Goal: Information Seeking & Learning: Learn about a topic

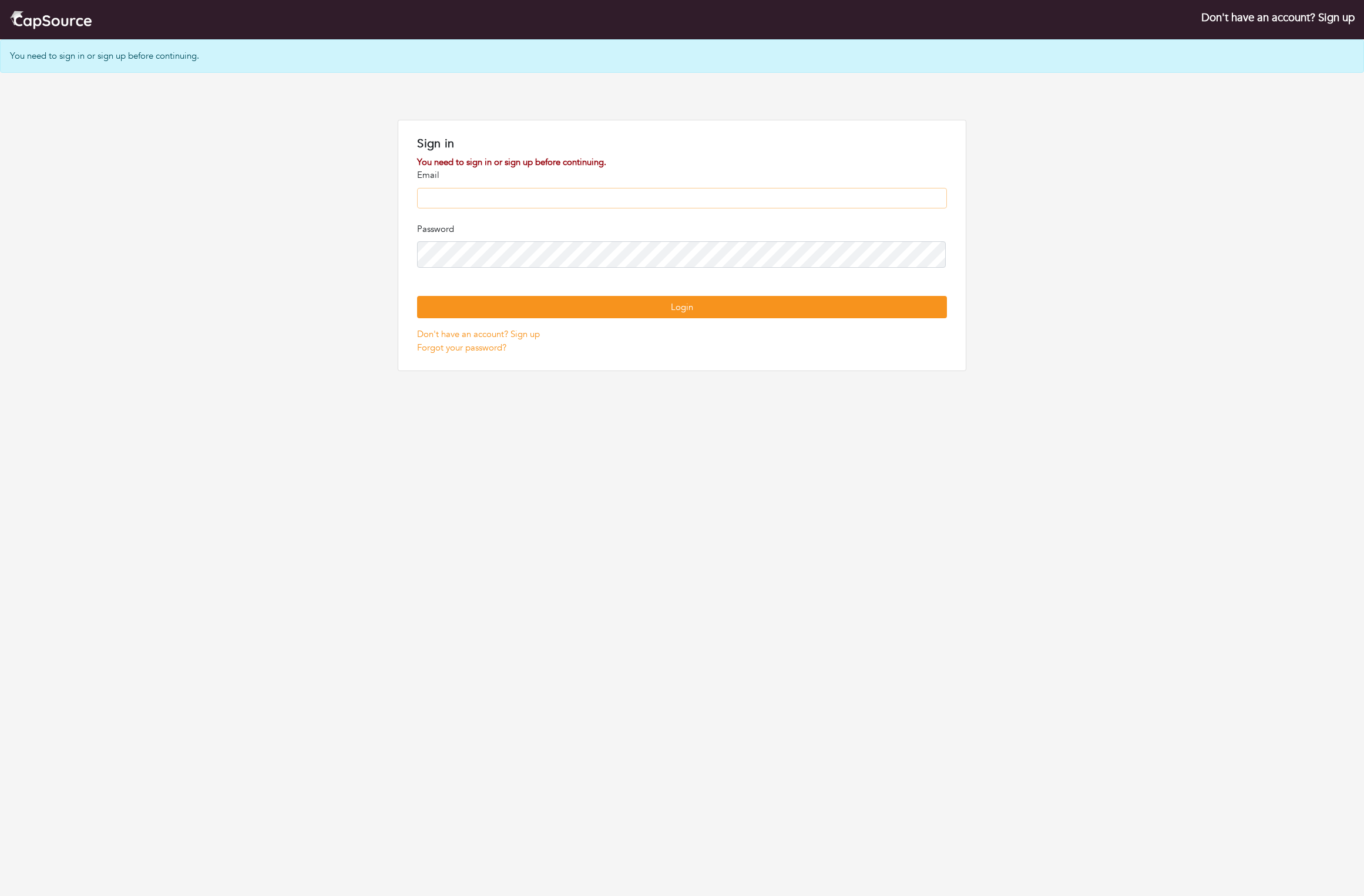
type input "**********"
click at [682, 319] on button "Login" at bounding box center [682, 307] width 530 height 23
click at [940, 317] on button "Login" at bounding box center [682, 306] width 530 height 23
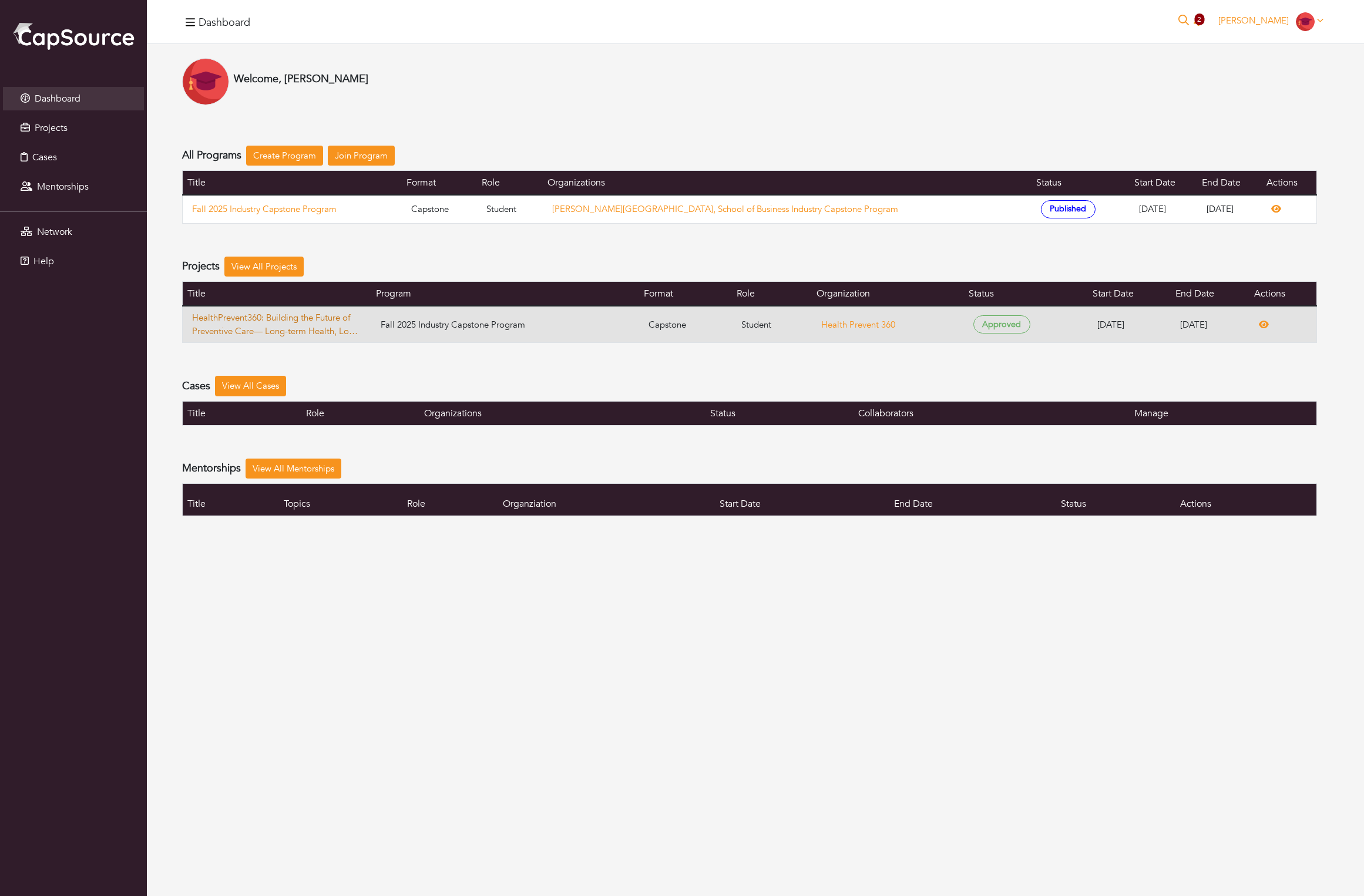
click at [278, 338] on link "HealthPrevent360: Building the Future of Preventive Care— Long-term Health, Lon…" at bounding box center [277, 324] width 170 height 26
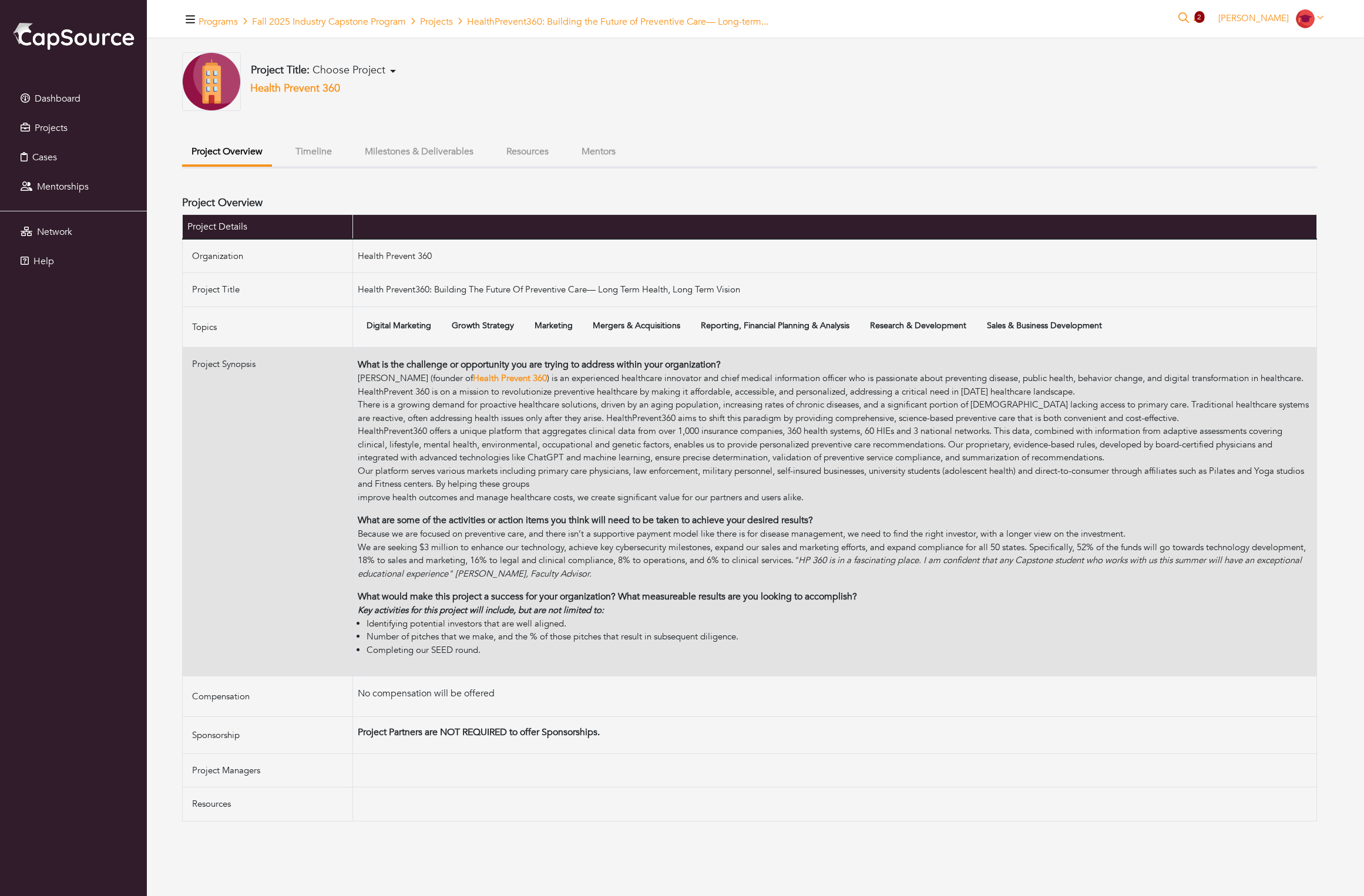
scroll to position [35, 0]
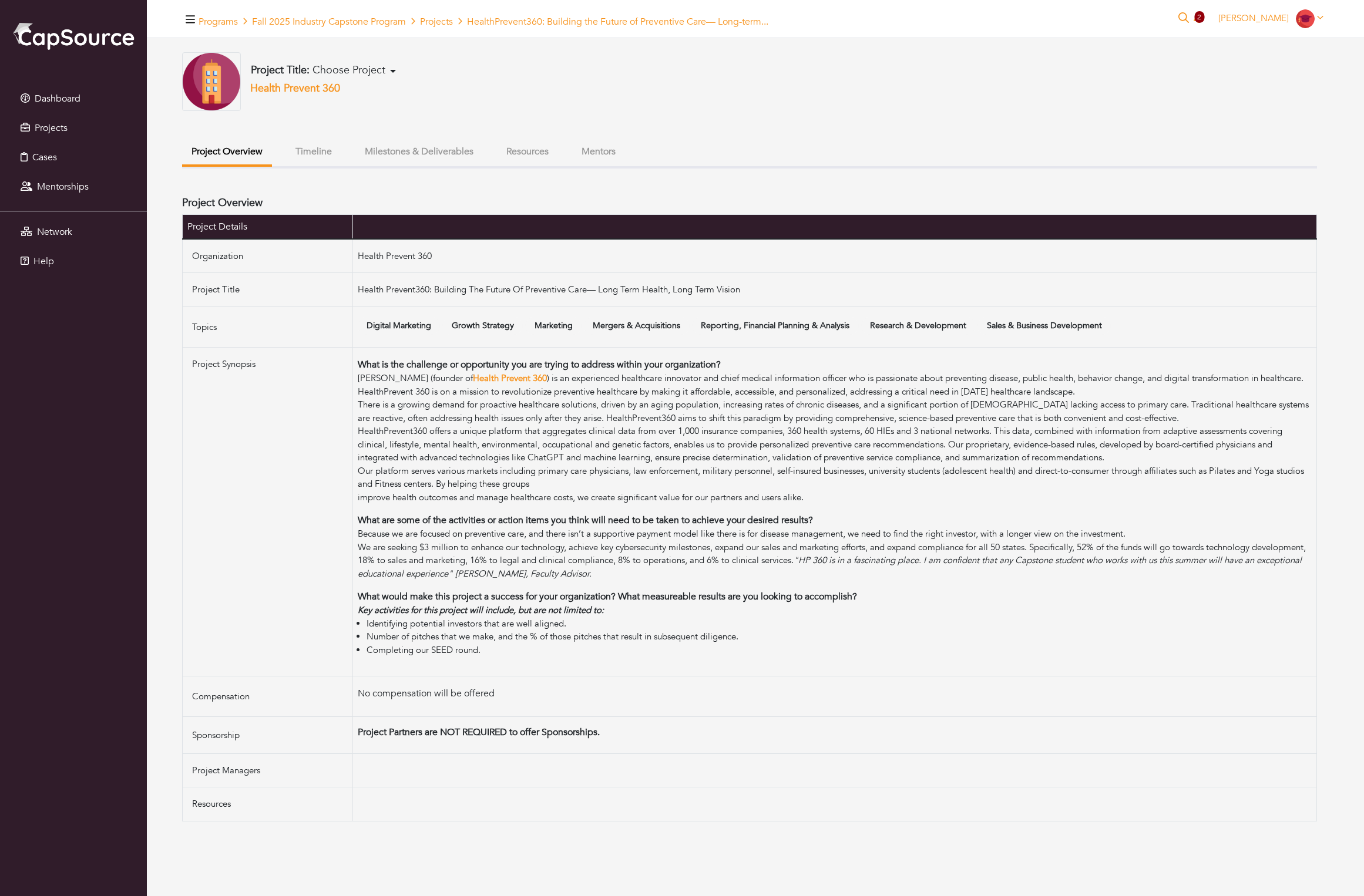
click at [625, 143] on button "Mentors" at bounding box center [599, 152] width 53 height 25
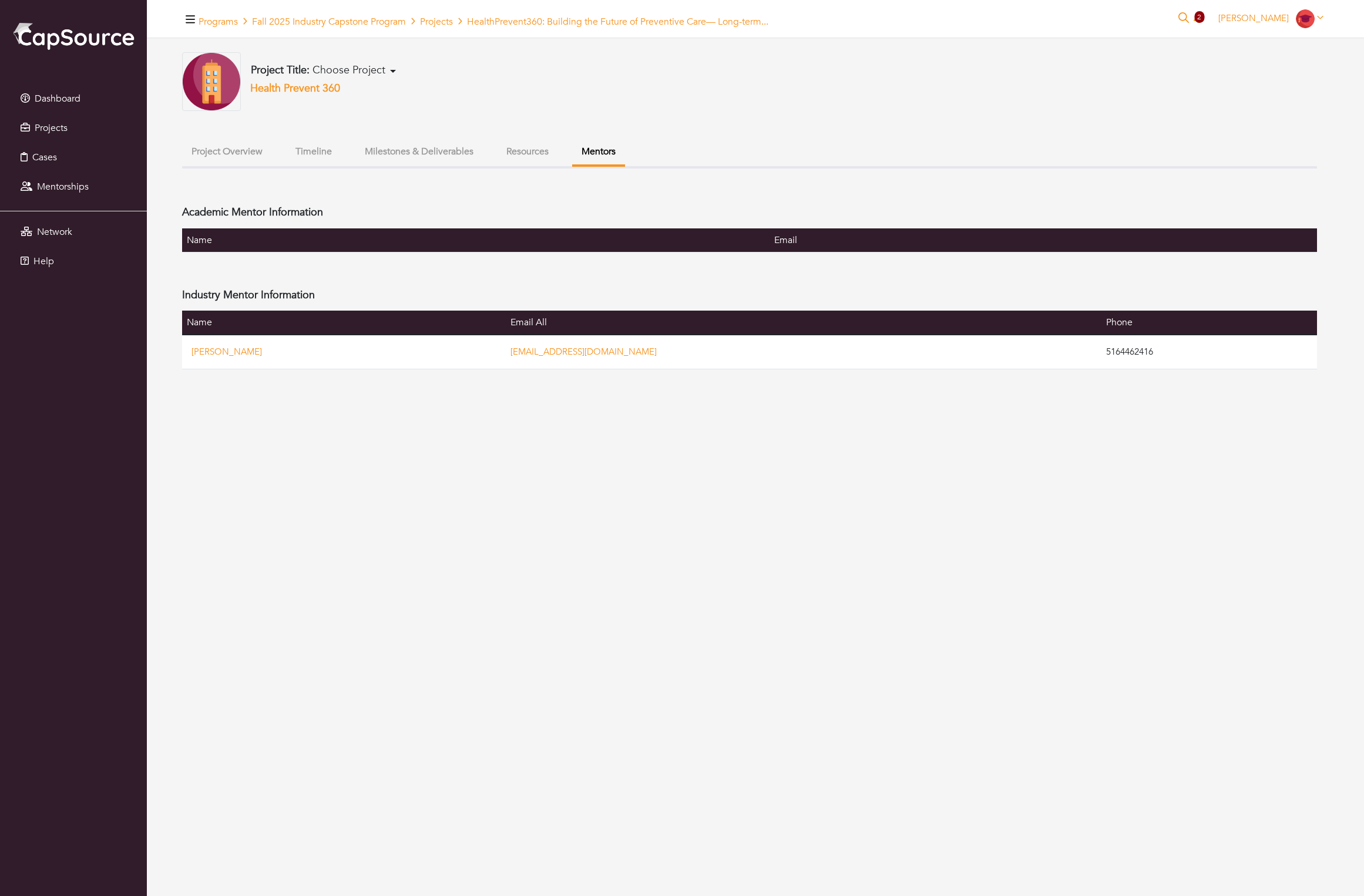
click at [558, 164] on button "Resources" at bounding box center [527, 152] width 61 height 25
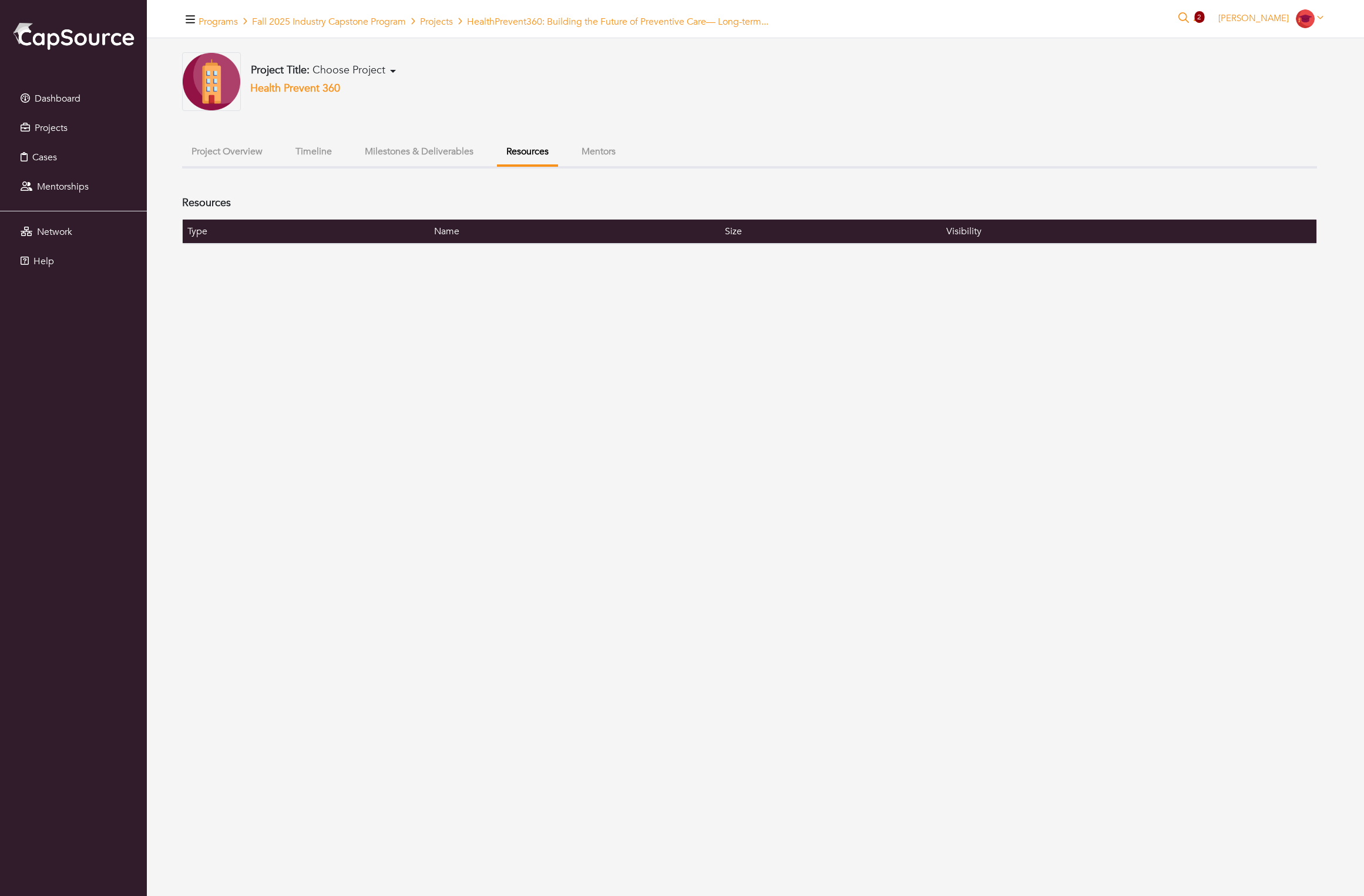
click at [441, 164] on button "Milestones & Deliverables" at bounding box center [419, 152] width 127 height 25
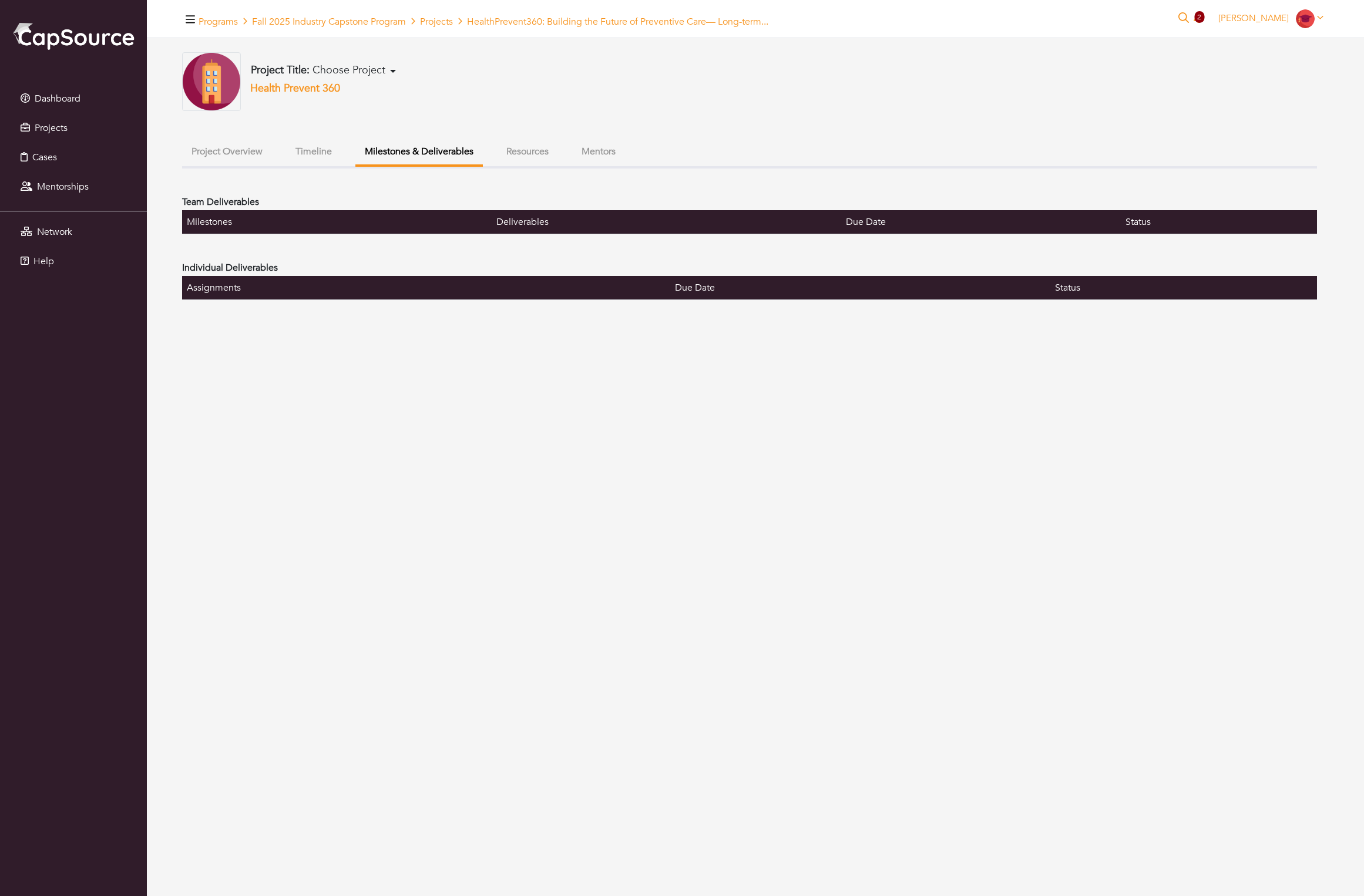
click at [377, 169] on ul "Project Overview Timeline Milestones & Deliverables Resources Mentors" at bounding box center [749, 154] width 1135 height 29
click at [341, 164] on button "Timeline" at bounding box center [313, 152] width 56 height 25
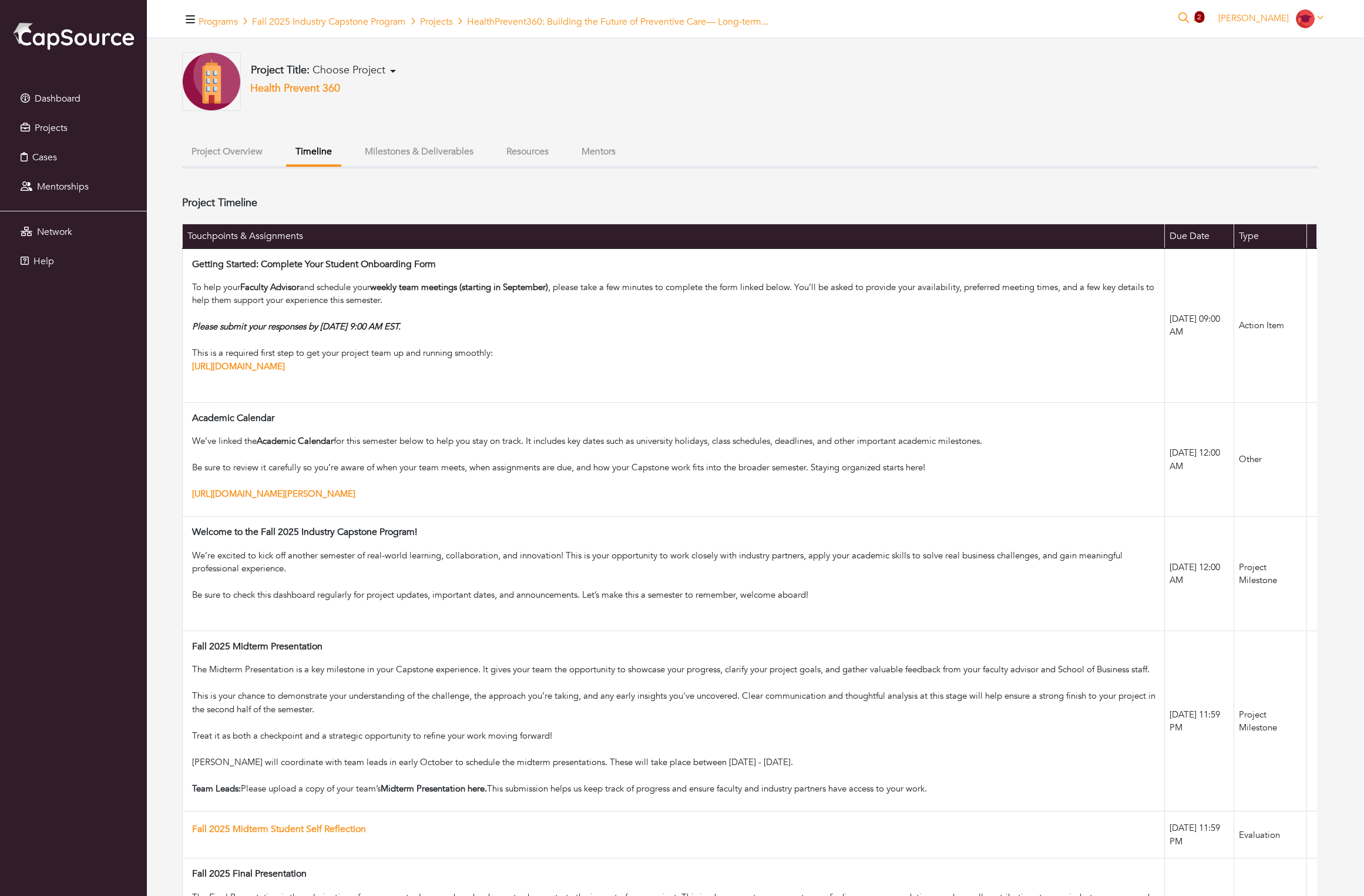
click at [272, 164] on button "Project Overview" at bounding box center [226, 152] width 90 height 25
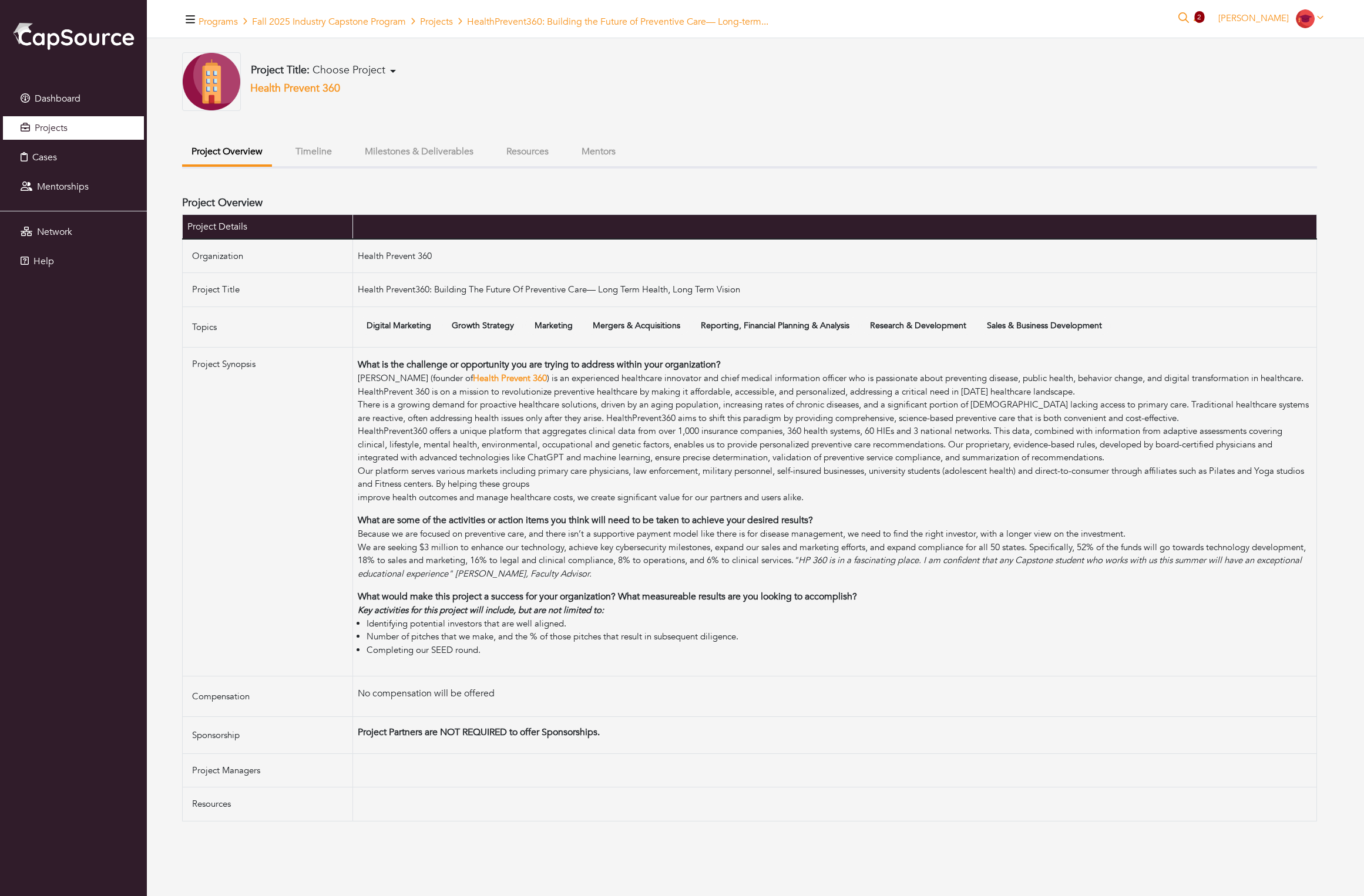
click at [123, 125] on link "Projects" at bounding box center [73, 127] width 141 height 24
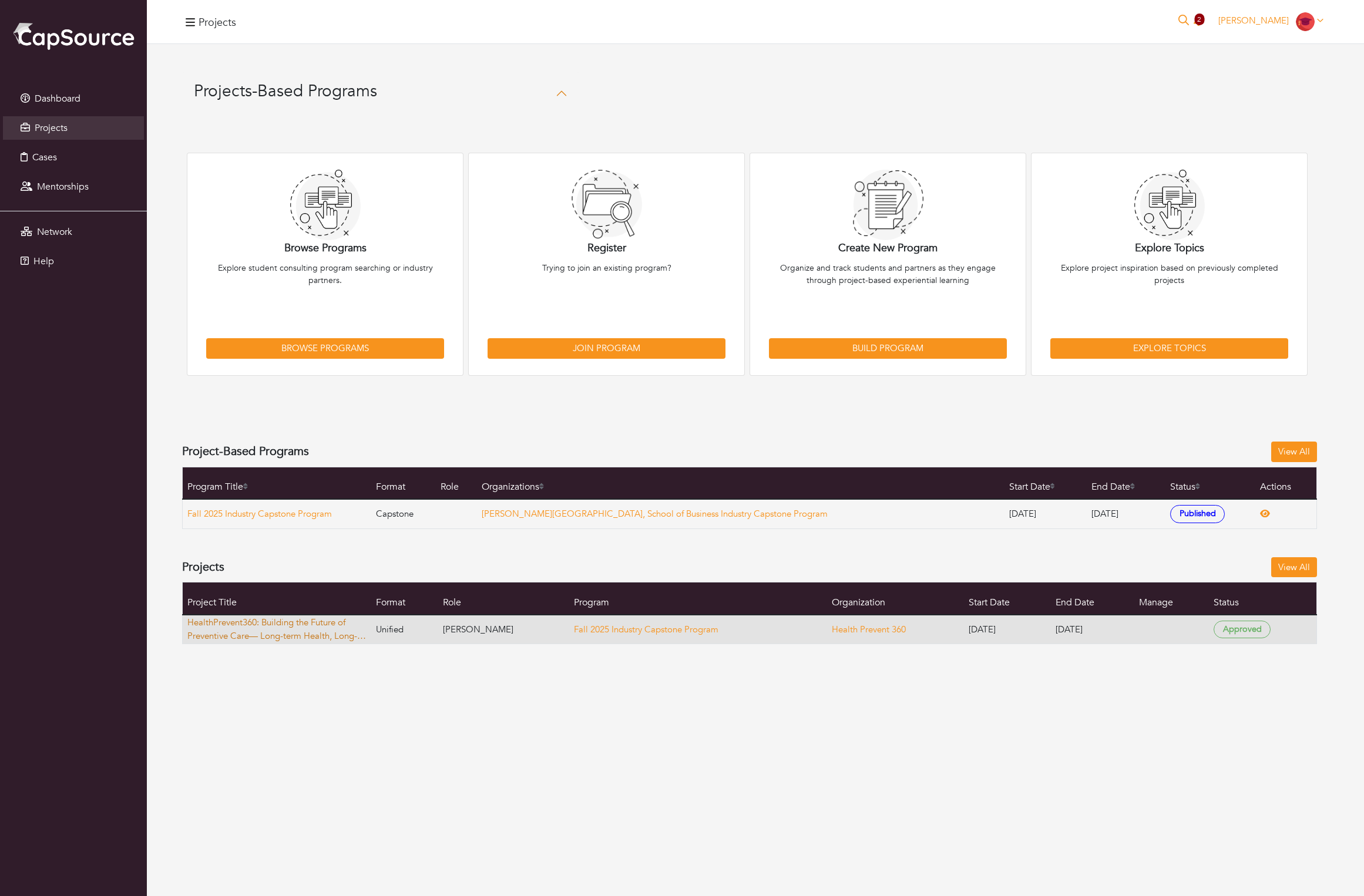
click at [293, 642] on link "HealthPrevent360: Building the Future of Preventive Care— Long-term Health, Lon…" at bounding box center [279, 629] width 183 height 26
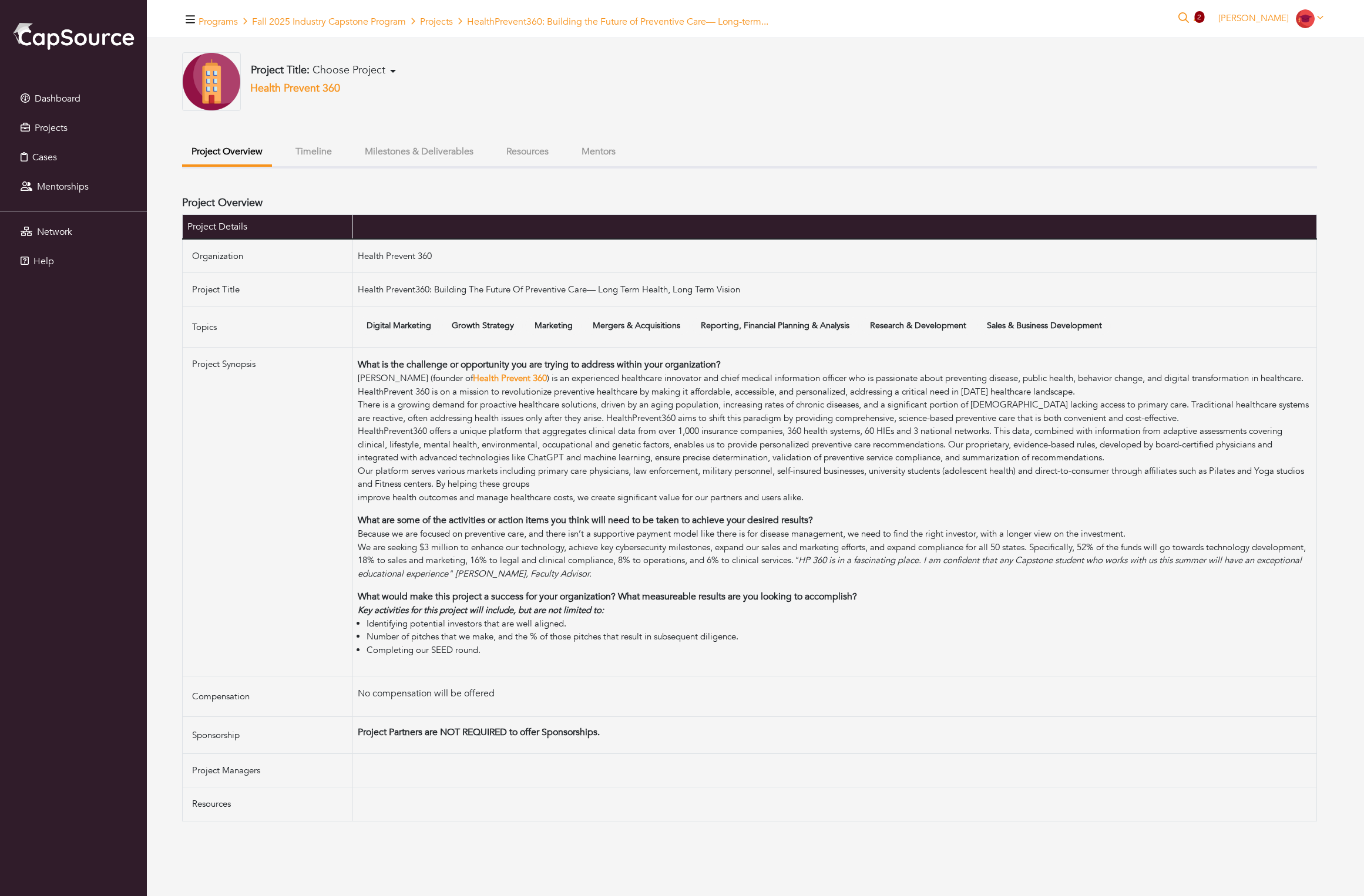
scroll to position [101, 0]
click at [329, 140] on button "Timeline" at bounding box center [313, 152] width 56 height 25
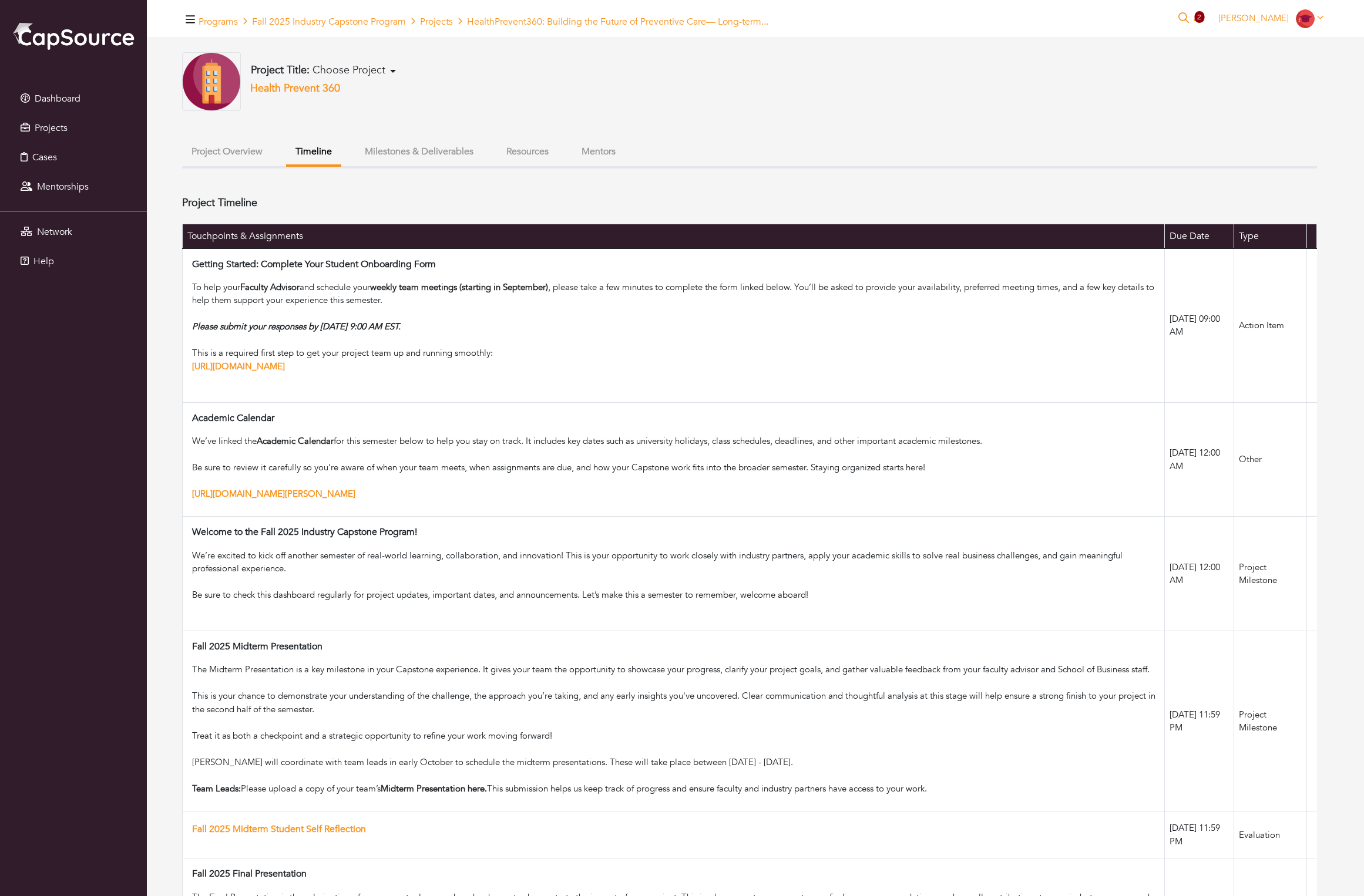
click at [503, 147] on div "Project Title: Choose Project Building a GTM Strategy for AI-Enabled SaaS By Li…" at bounding box center [749, 575] width 1135 height 1048
click at [501, 155] on div "Project Title: Choose Project Building a GTM Strategy for AI-Enabled SaaS By Li…" at bounding box center [749, 575] width 1135 height 1048
click at [483, 161] on button "Milestones & Deliverables" at bounding box center [419, 152] width 127 height 25
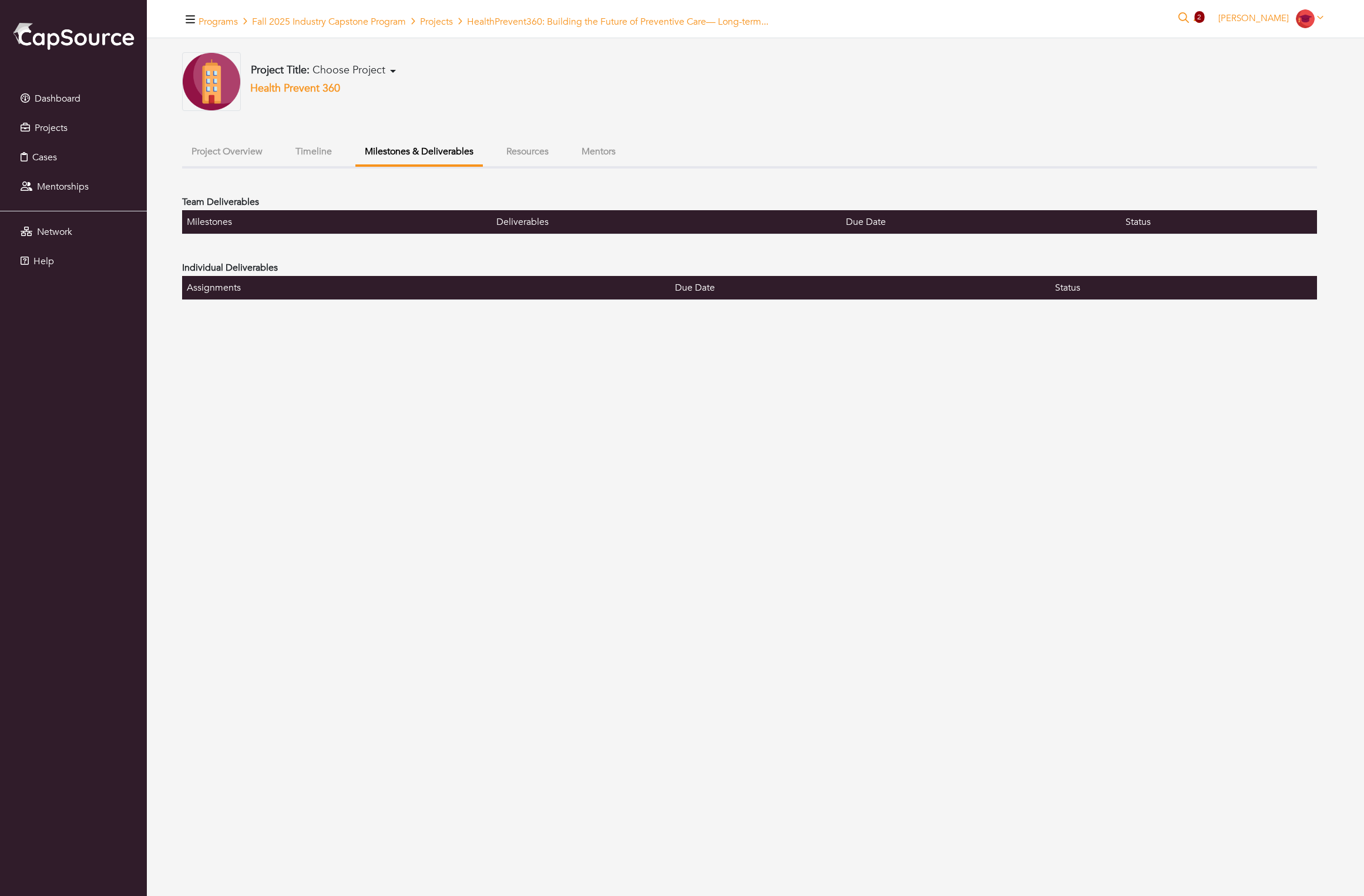
click at [558, 159] on button "Resources" at bounding box center [527, 152] width 61 height 25
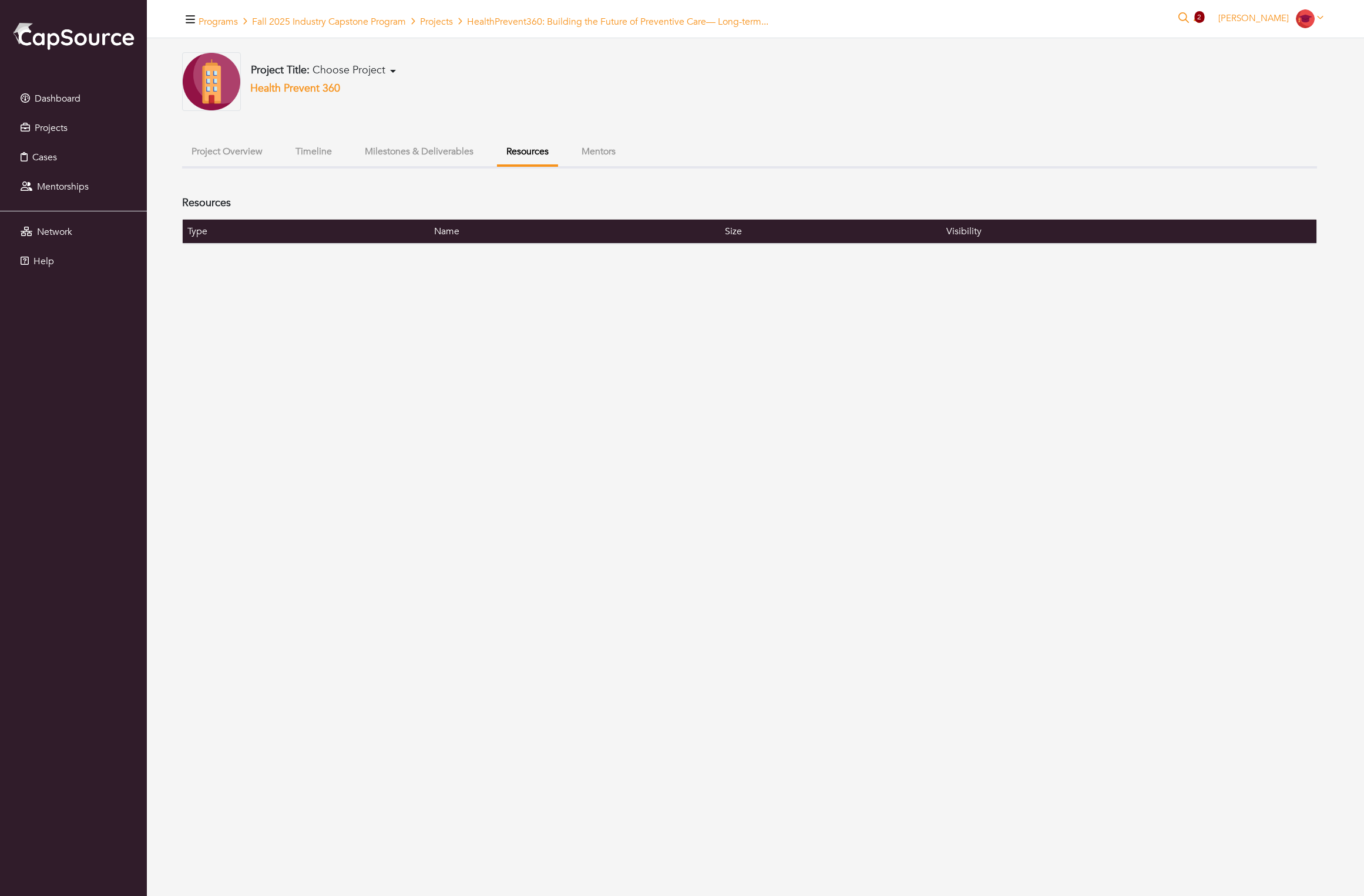
click at [625, 164] on button "Mentors" at bounding box center [599, 152] width 53 height 25
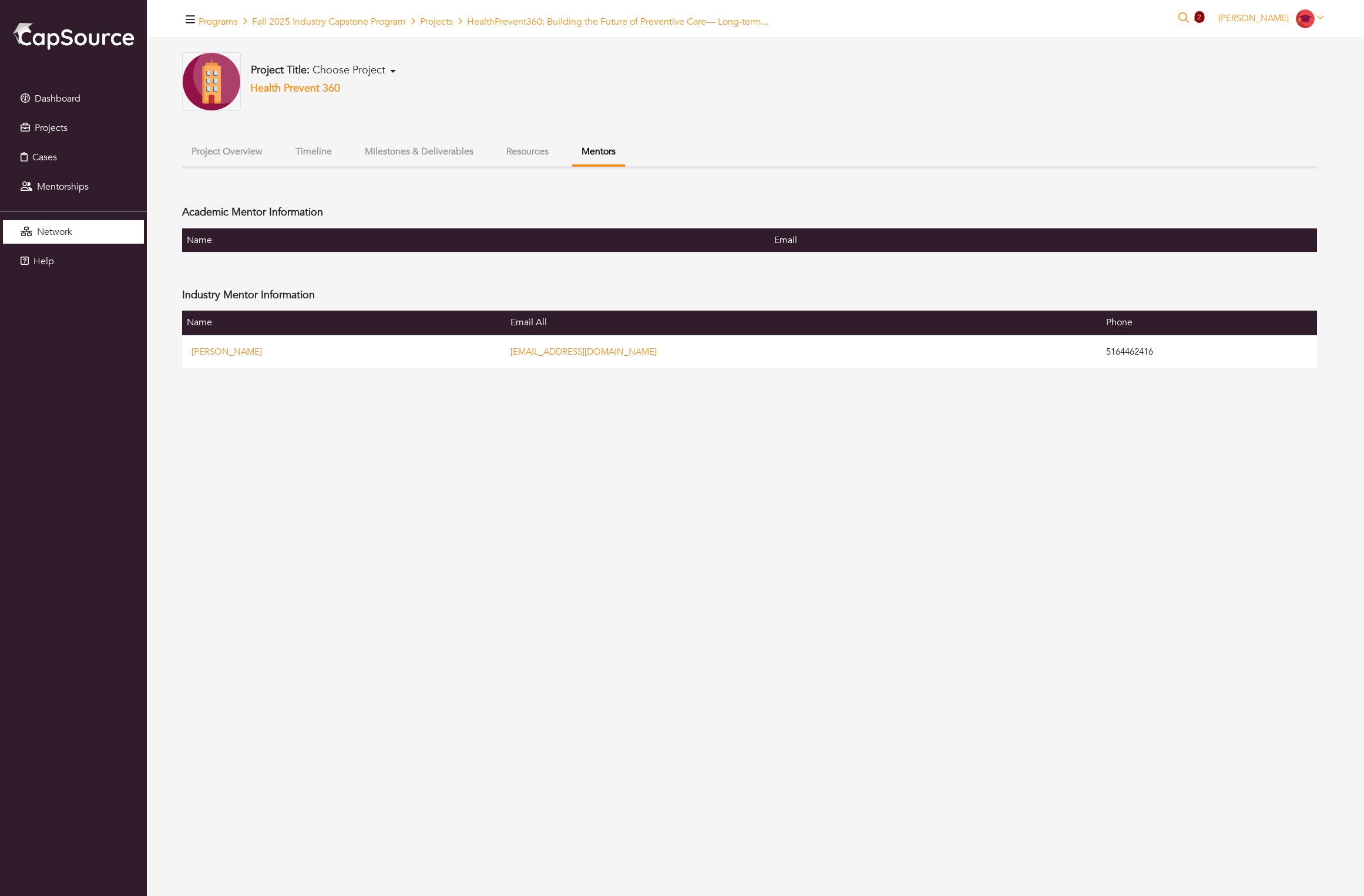
click at [99, 243] on link "Network" at bounding box center [73, 232] width 141 height 24
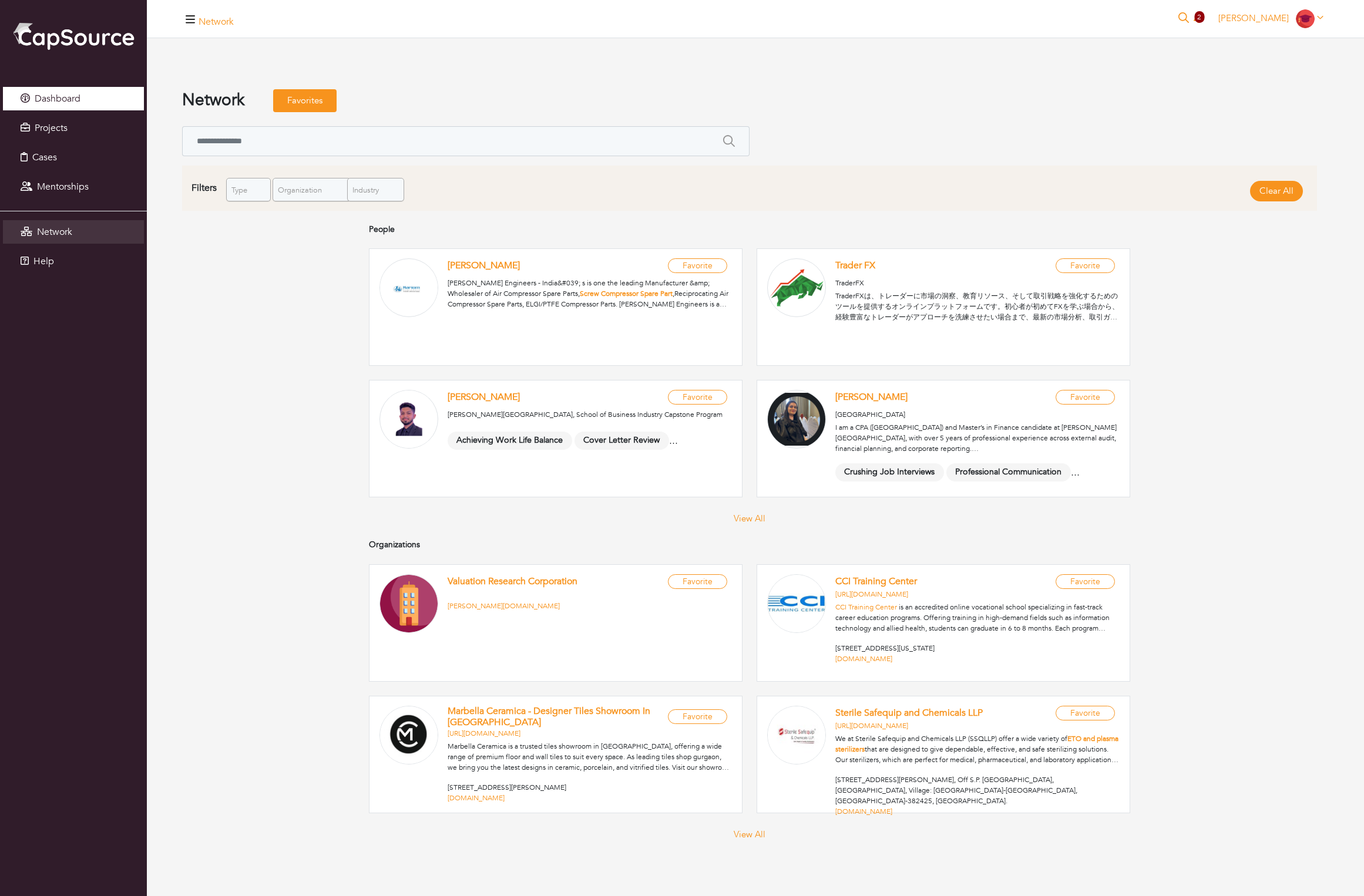
click at [75, 99] on span "Dashboard" at bounding box center [58, 99] width 46 height 13
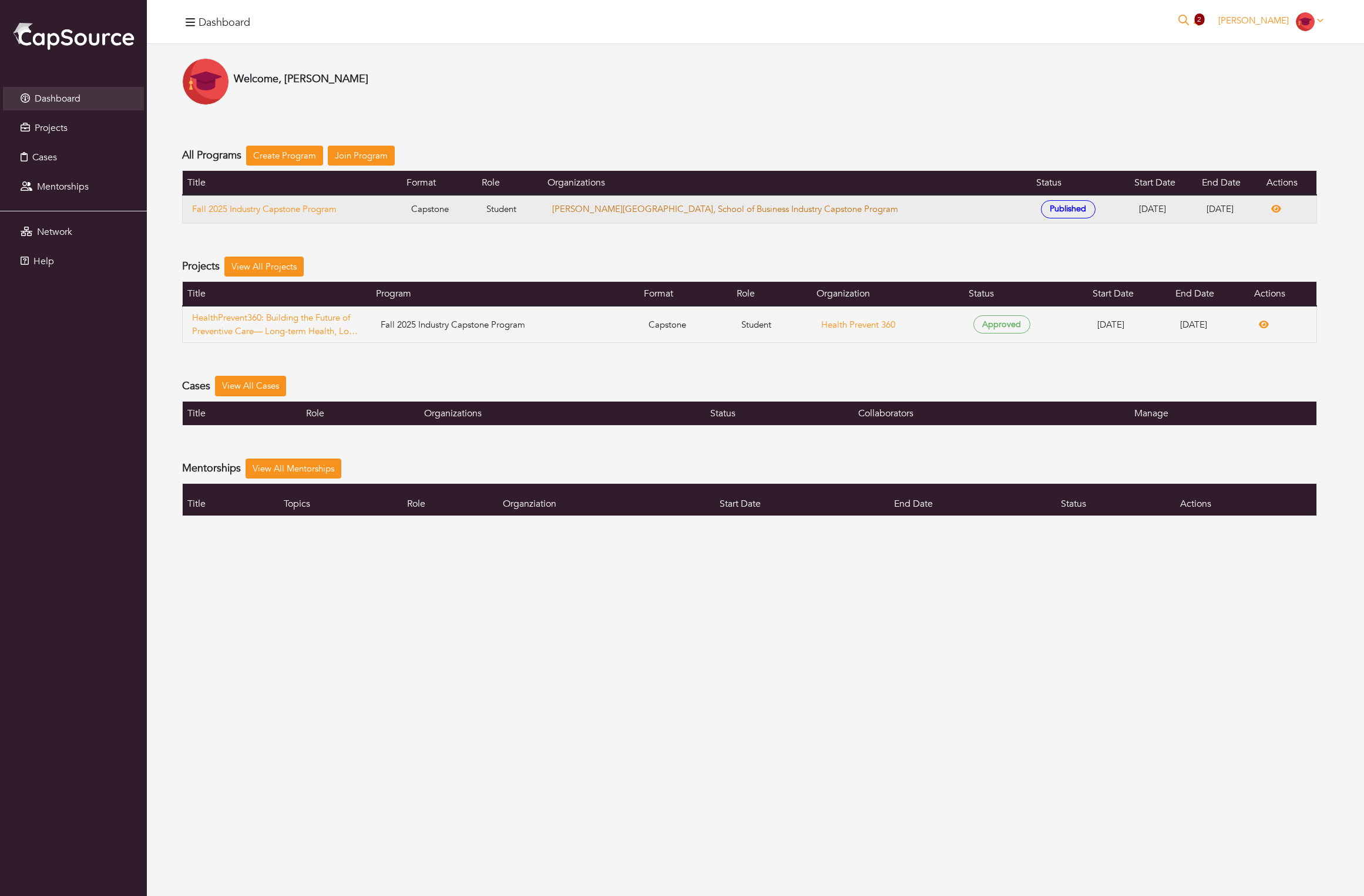
click at [661, 215] on link "Stevens Institute of Technology, School of Business Industry Capstone Program" at bounding box center [724, 209] width 346 height 11
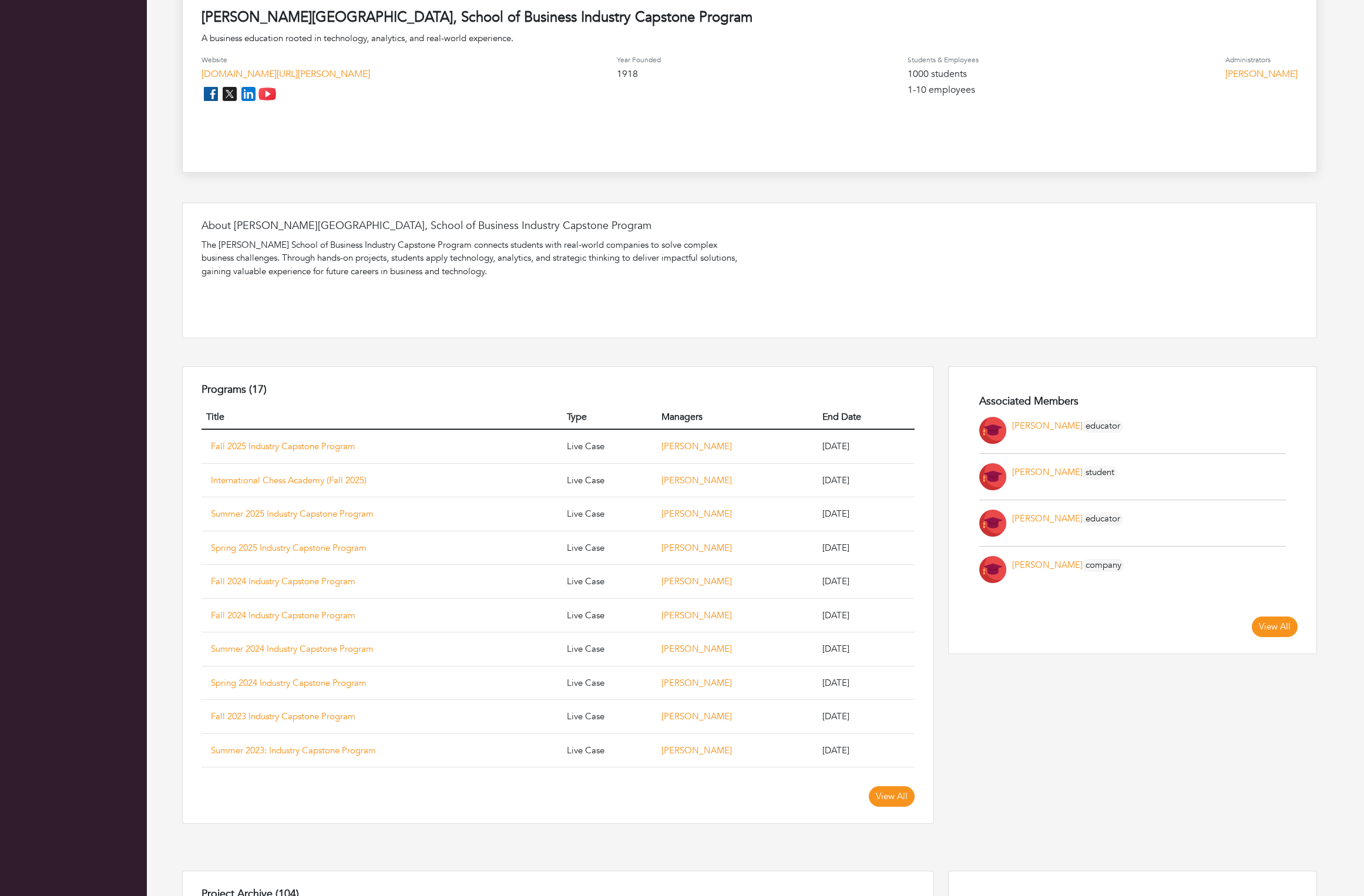
scroll to position [370, 0]
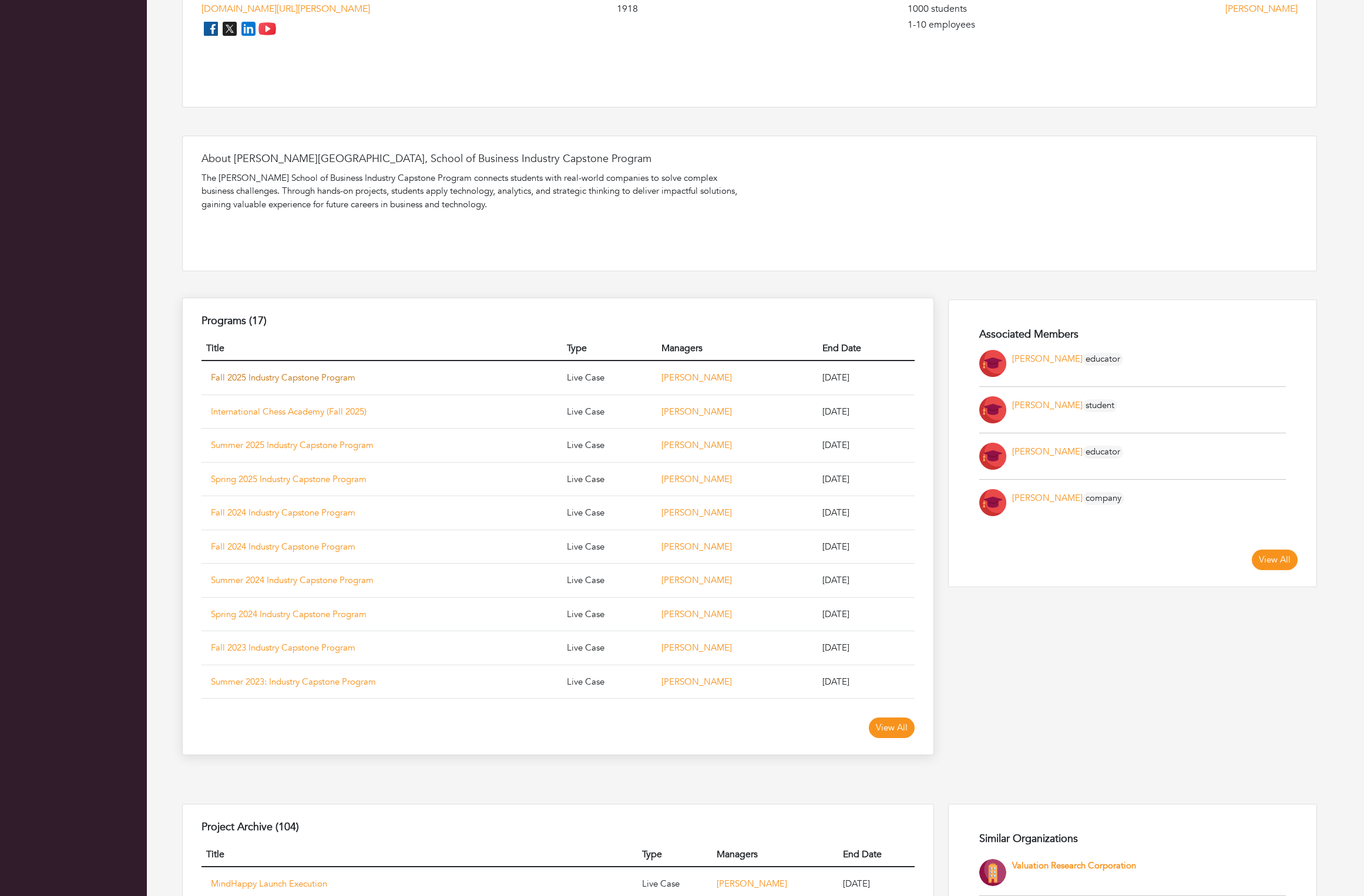
click at [310, 384] on link "Fall 2025 Industry Capstone Program" at bounding box center [283, 377] width 144 height 11
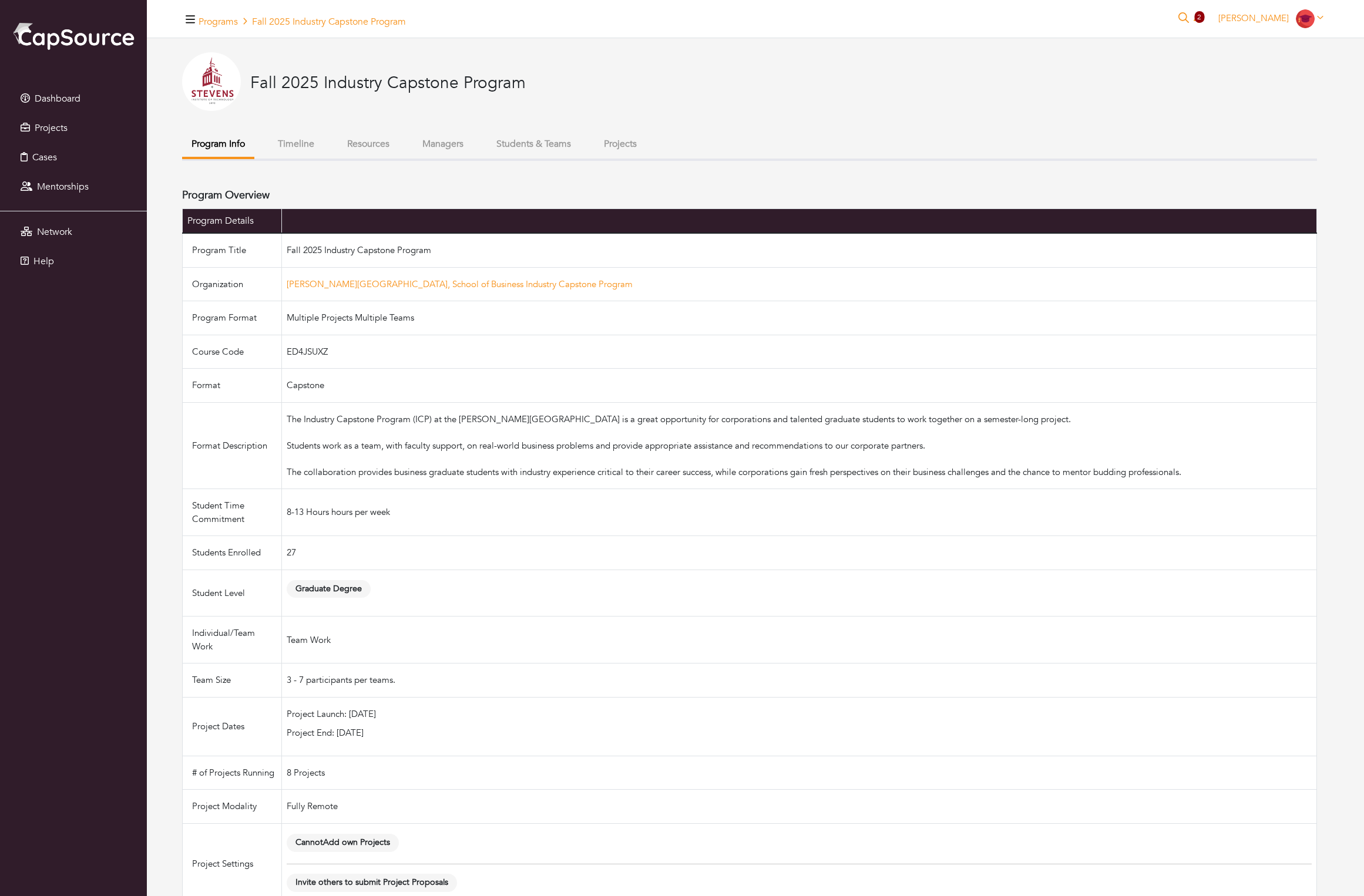
click at [580, 157] on button "Students & Teams" at bounding box center [533, 144] width 93 height 25
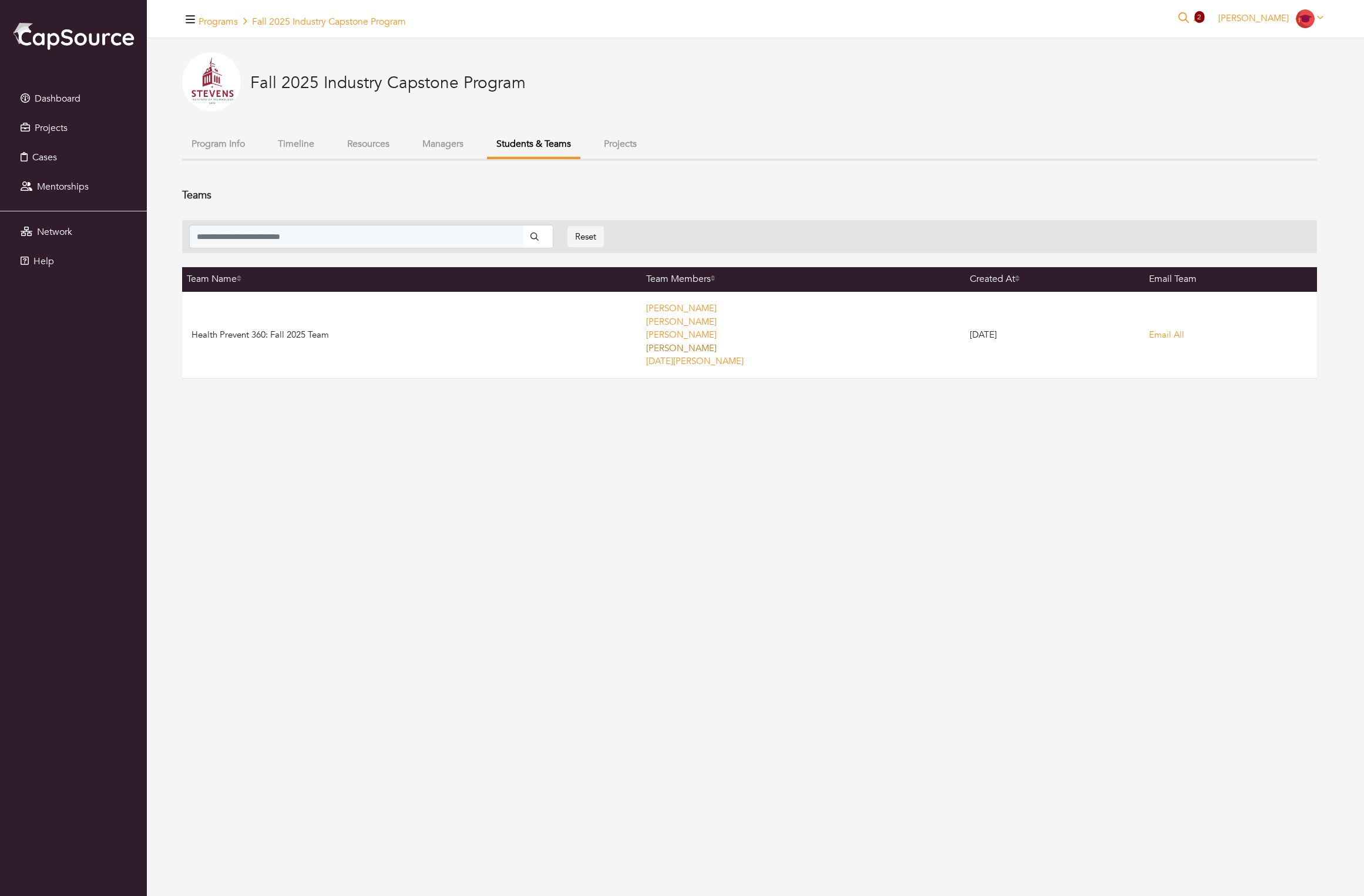
click at [646, 355] on link "Emma Brooks" at bounding box center [681, 348] width 71 height 11
click at [646, 157] on button "Projects" at bounding box center [620, 144] width 52 height 25
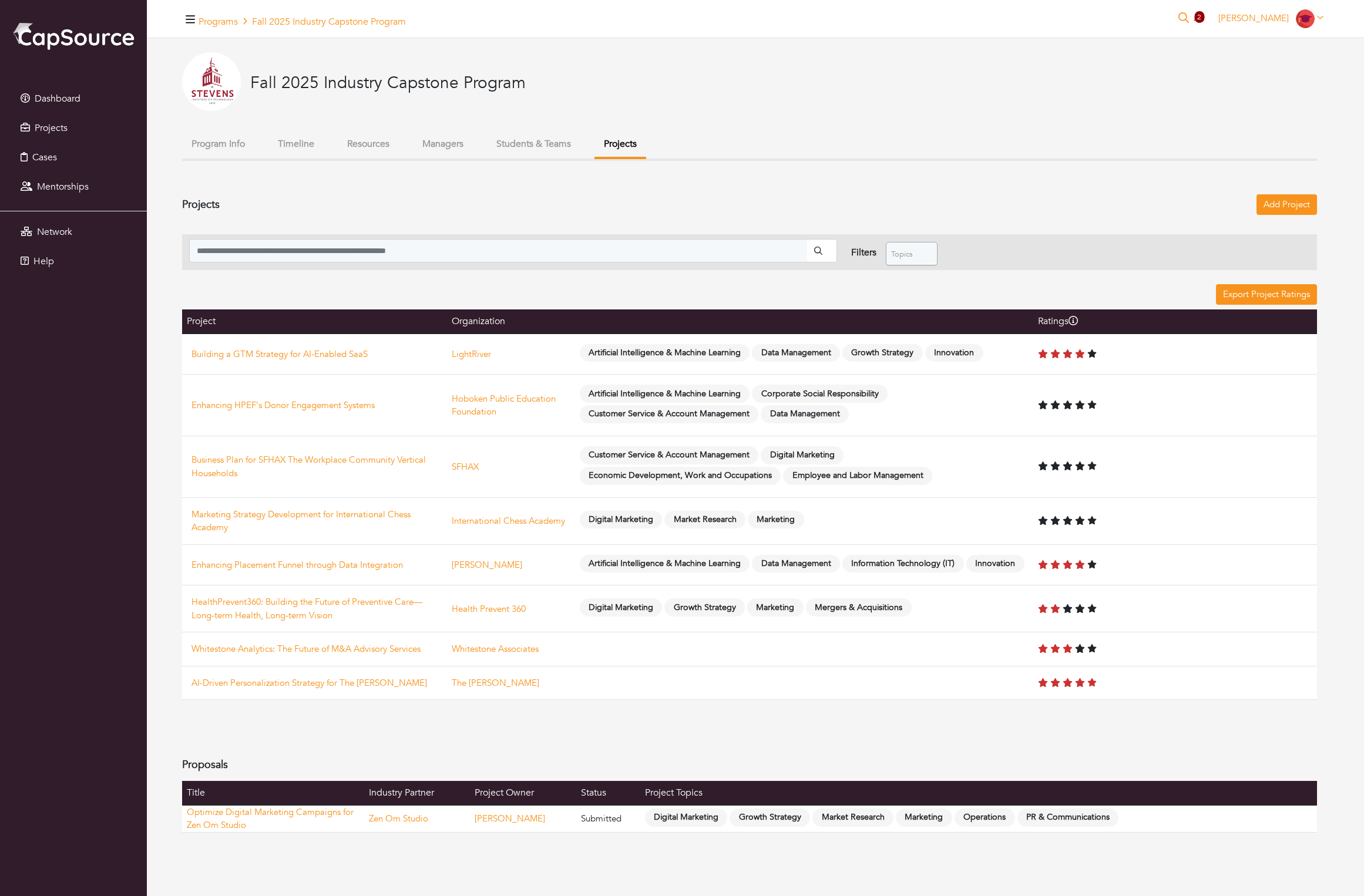
scroll to position [119, 0]
click at [1078, 316] on icon "Tooltip on top" at bounding box center [1073, 321] width 9 height 9
click at [1079, 334] on td at bounding box center [1175, 355] width 284 height 41
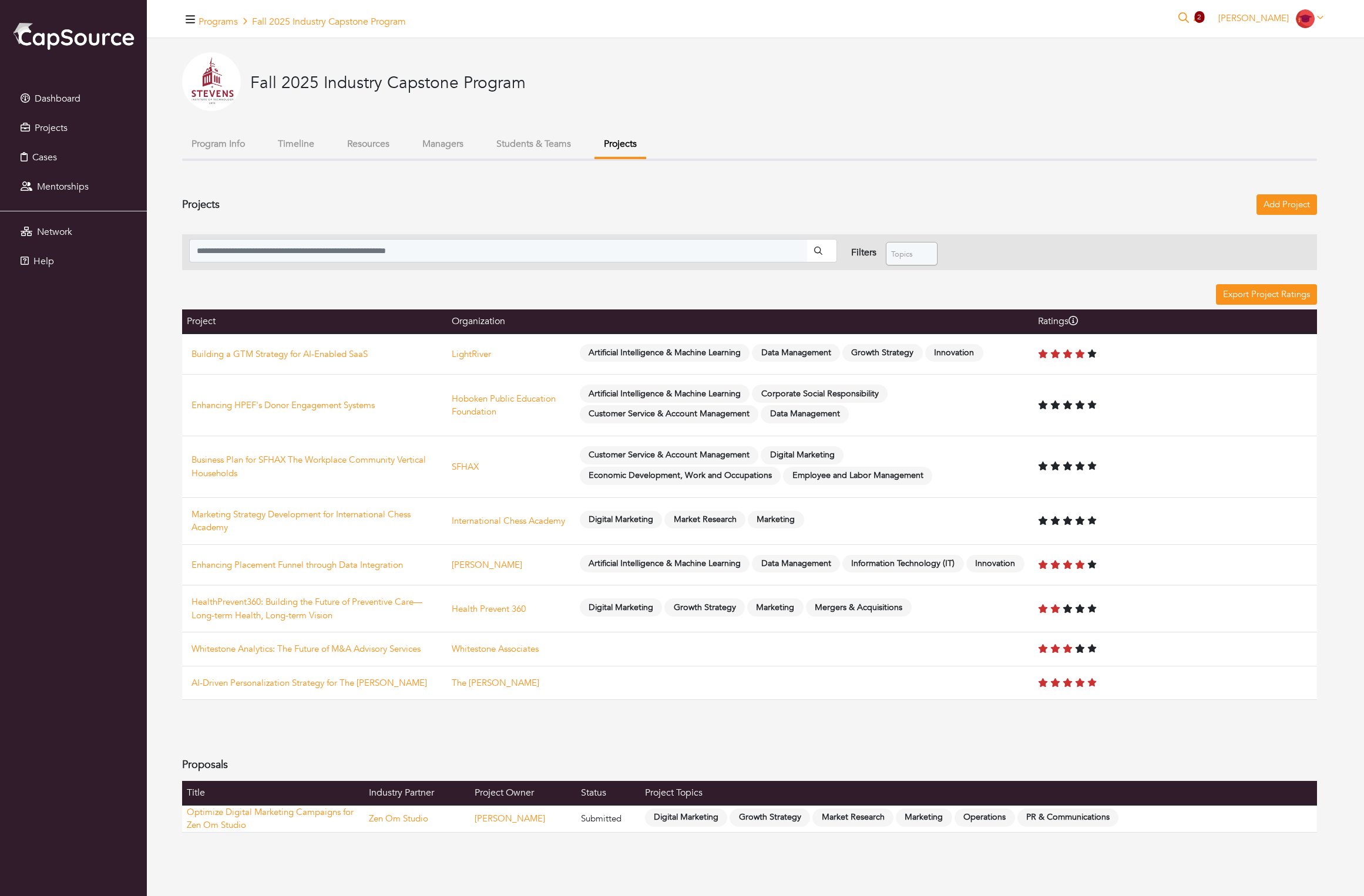
click at [1079, 334] on td at bounding box center [1175, 355] width 284 height 41
click at [1063, 461] on link at bounding box center [1068, 467] width 58 height 11
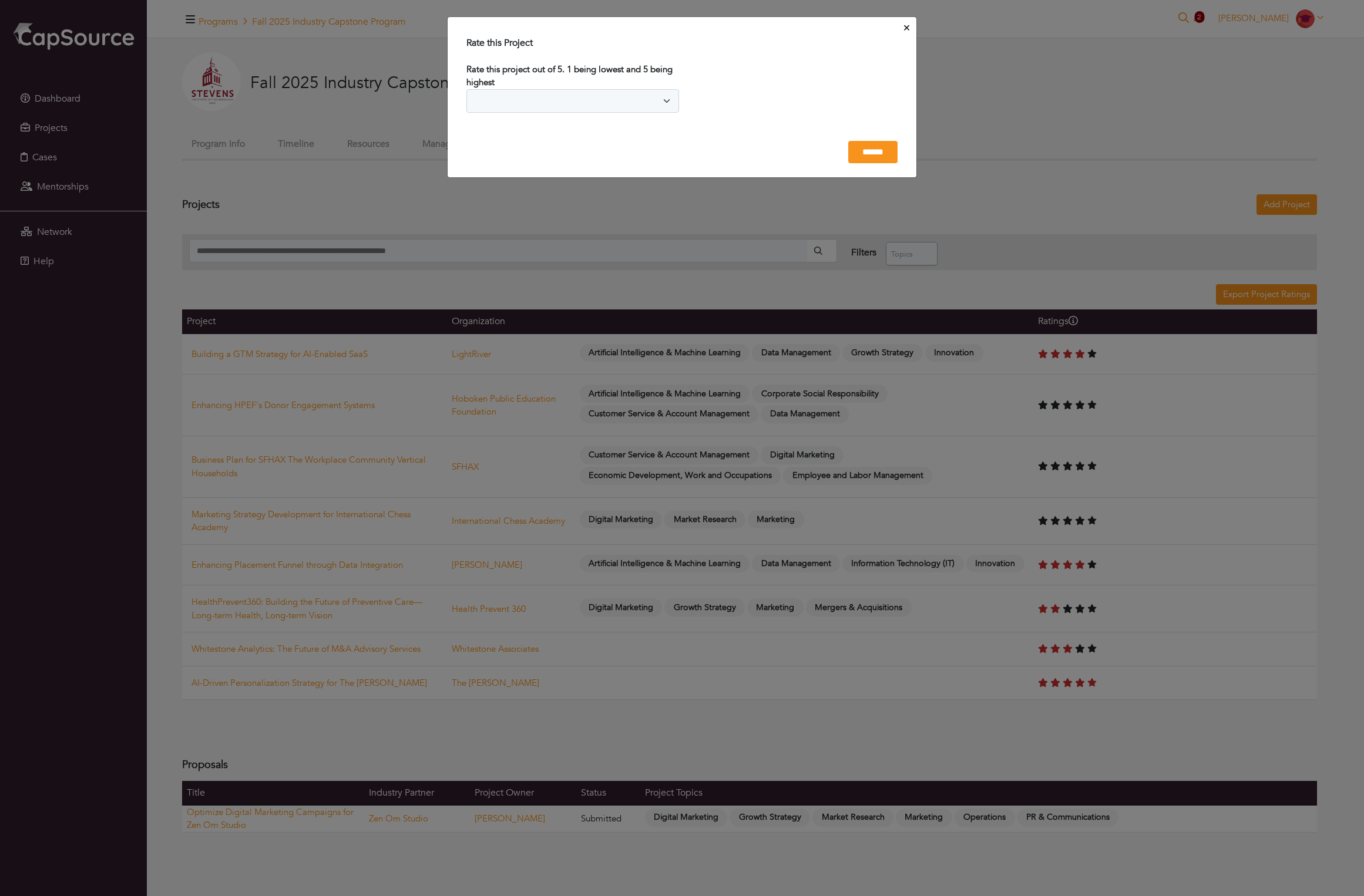
click at [905, 30] on icon "Close" at bounding box center [907, 28] width 6 height 6
